Goal: Task Accomplishment & Management: Use online tool/utility

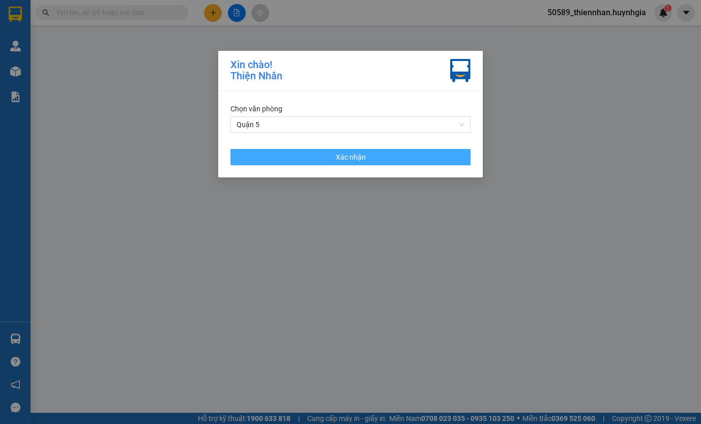
click at [330, 159] on button "Xác nhận" at bounding box center [350, 157] width 240 height 16
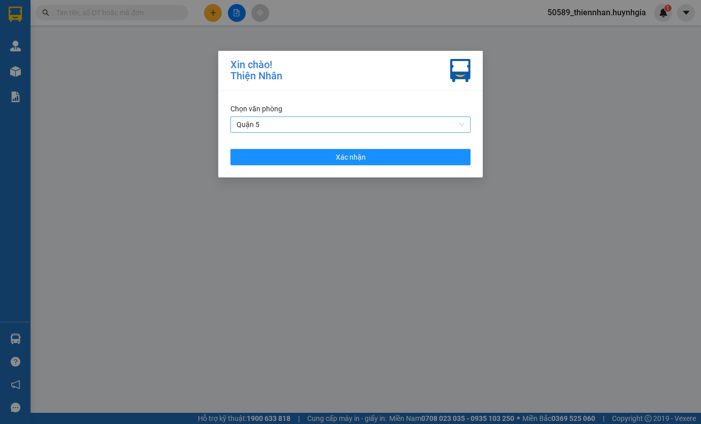
click at [278, 123] on span "Quận 5" at bounding box center [350, 124] width 228 height 15
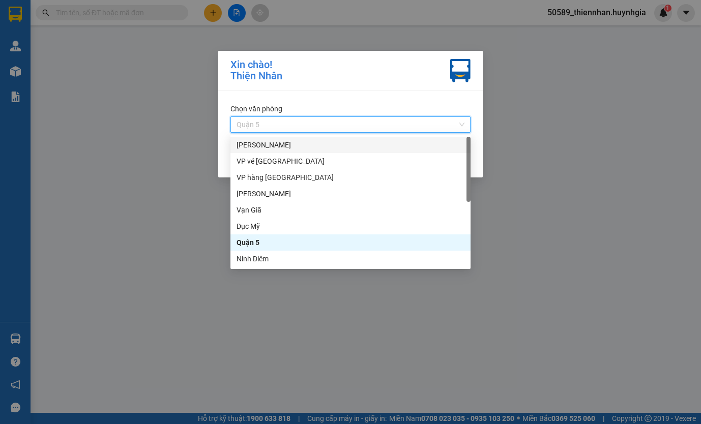
click at [277, 144] on div "[PERSON_NAME]" at bounding box center [350, 144] width 228 height 11
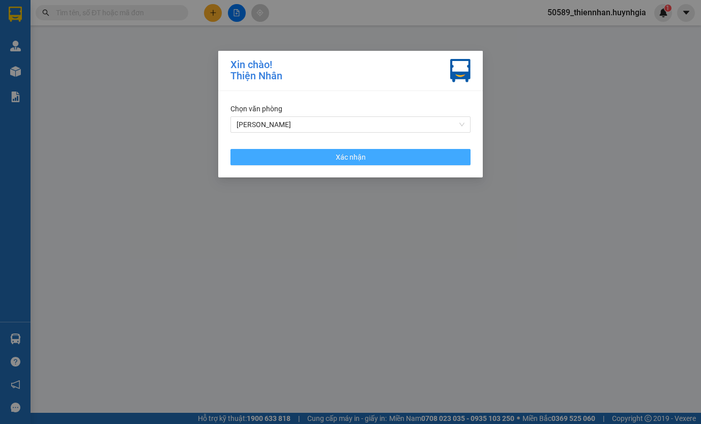
click at [307, 154] on button "Xác nhận" at bounding box center [350, 157] width 240 height 16
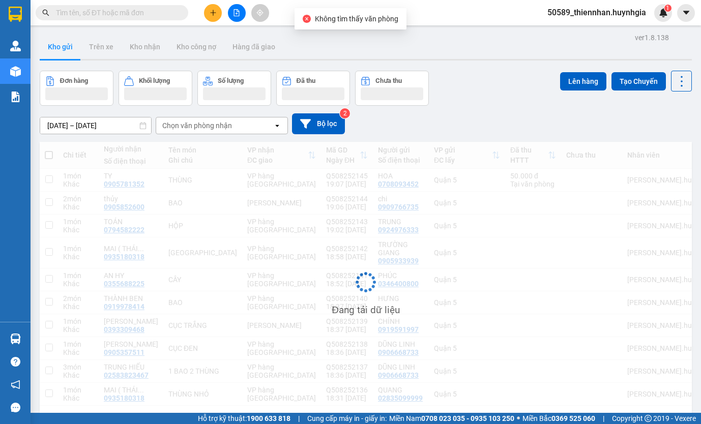
click at [575, 13] on span "50589_thiennhan.huynhgia" at bounding box center [596, 12] width 115 height 13
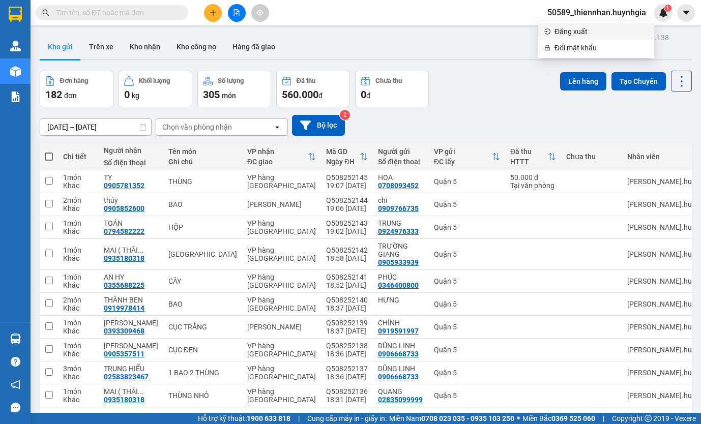
click at [586, 29] on span "Đăng xuất" at bounding box center [601, 31] width 94 height 11
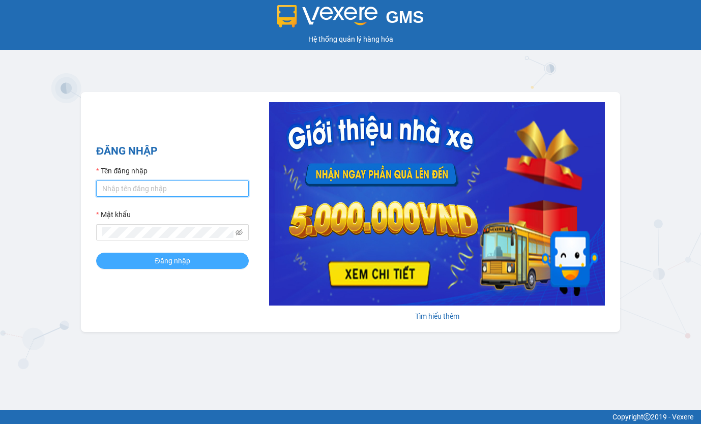
type input "thiennhan.huynhgia"
click at [196, 264] on button "Đăng nhập" at bounding box center [172, 261] width 153 height 16
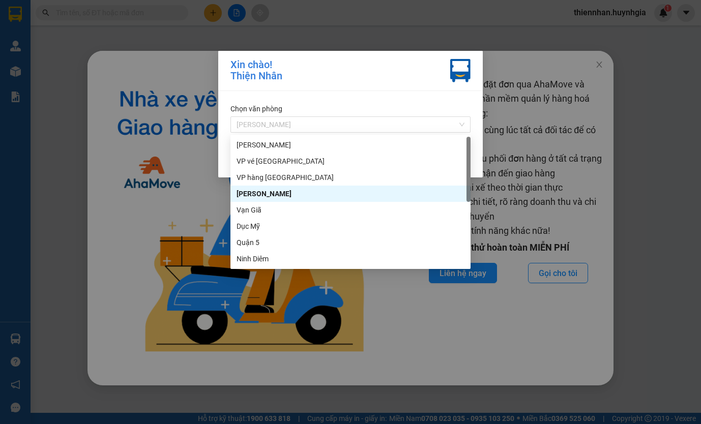
drag, startPoint x: 346, startPoint y: 129, endPoint x: 326, endPoint y: 161, distance: 37.7
click at [345, 129] on span "[PERSON_NAME]" at bounding box center [350, 124] width 228 height 15
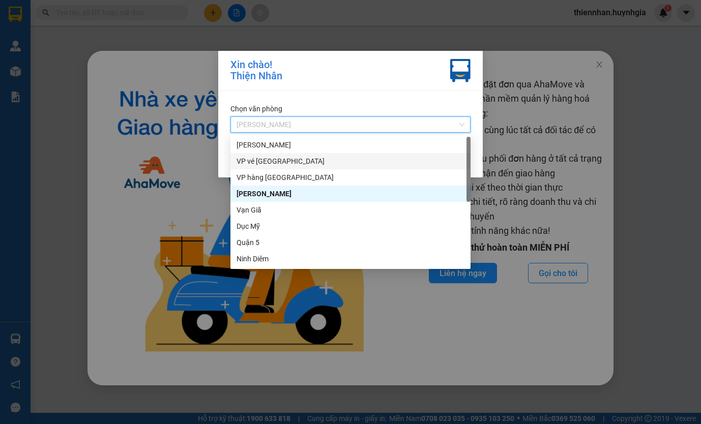
click at [310, 150] on div "[PERSON_NAME]" at bounding box center [350, 144] width 228 height 11
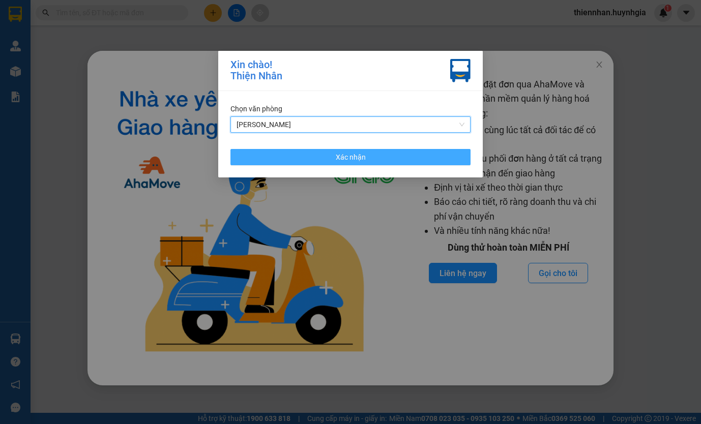
click at [297, 161] on button "Xác nhận" at bounding box center [350, 157] width 240 height 16
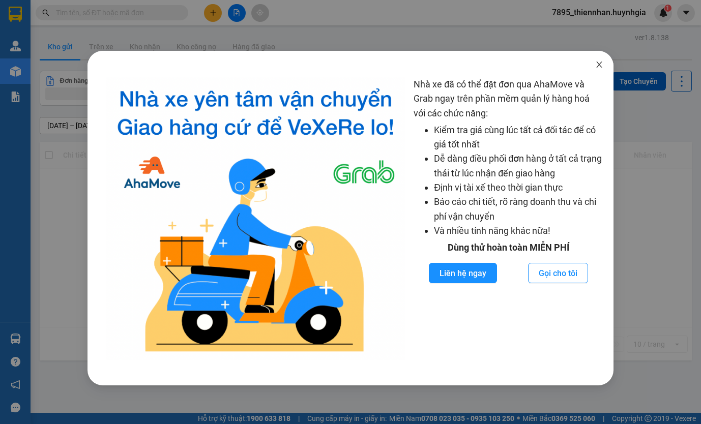
click at [601, 64] on icon "close" at bounding box center [599, 65] width 8 height 8
